Goal: Use online tool/utility

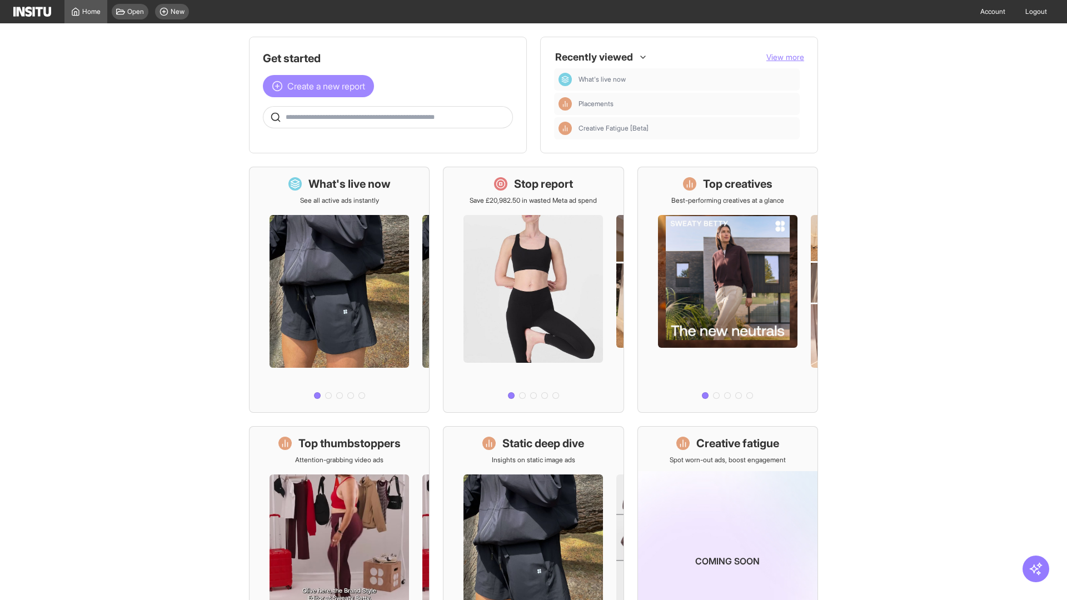
click at [321, 86] on span "Create a new report" at bounding box center [326, 85] width 78 height 13
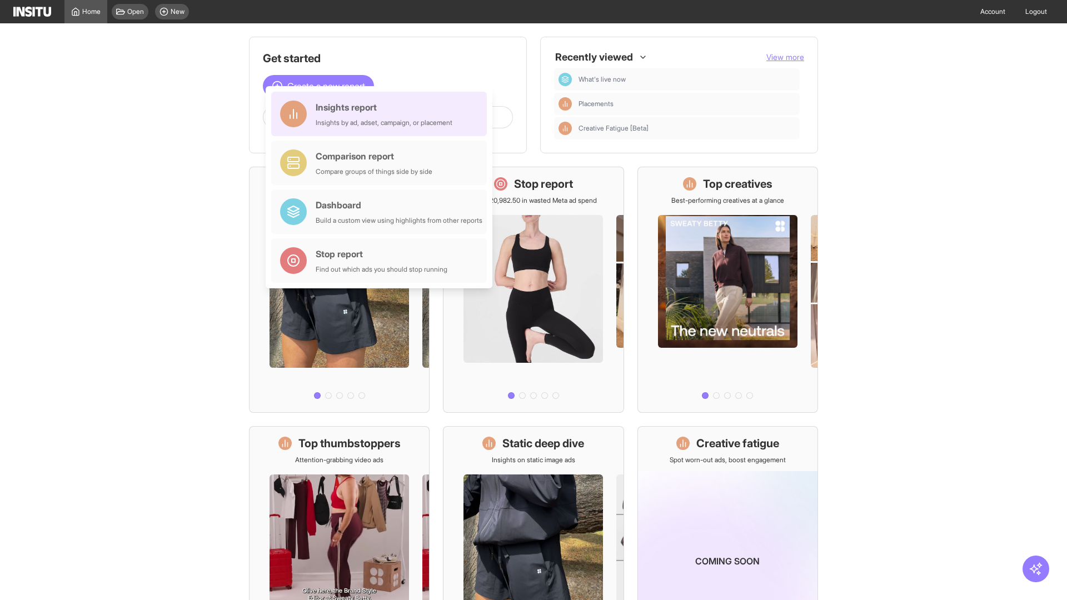
click at [382, 114] on div "Insights report Insights by ad, adset, campaign, or placement" at bounding box center [384, 114] width 137 height 27
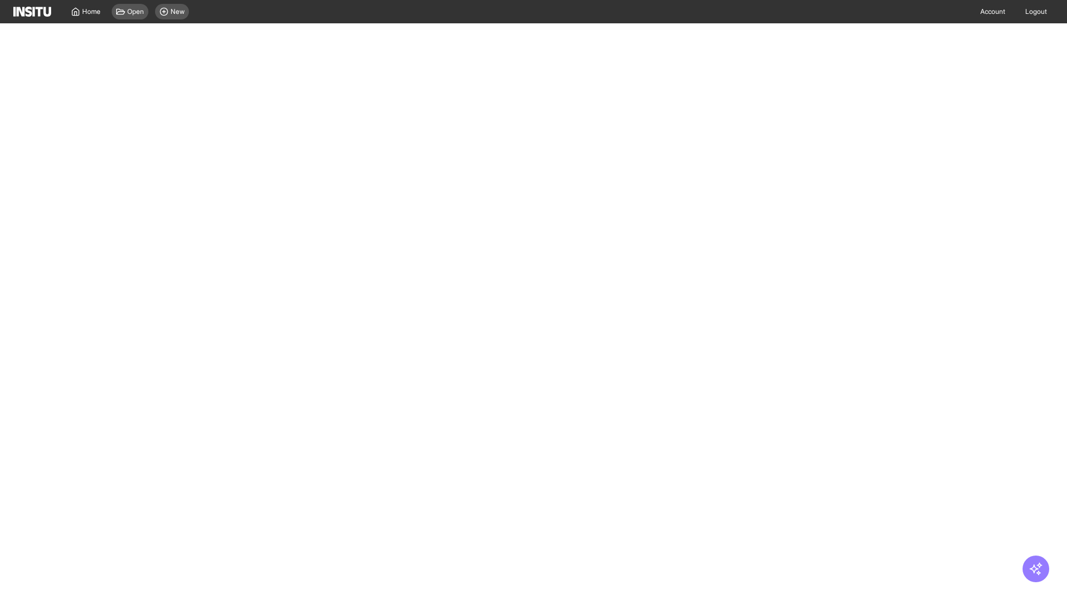
select select "**"
